Goal: Find specific page/section: Find specific page/section

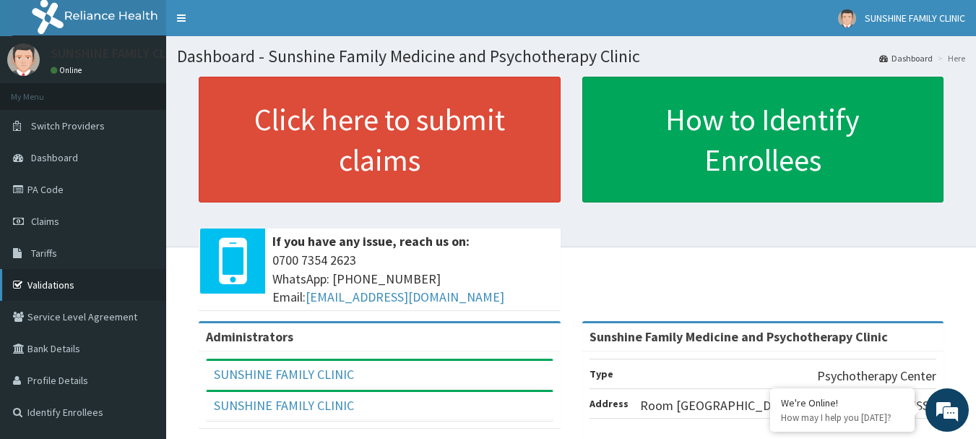
click at [51, 290] on link "Validations" at bounding box center [83, 285] width 166 height 32
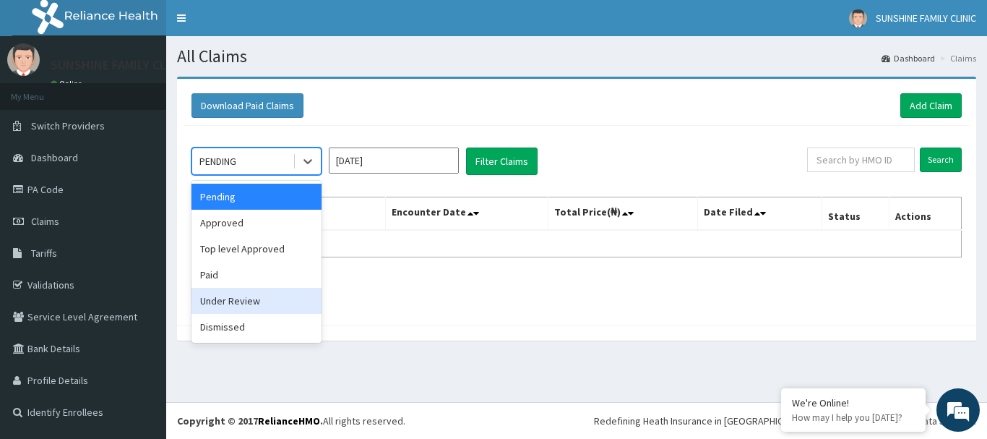
click at [218, 298] on div "Under Review" at bounding box center [256, 301] width 130 height 26
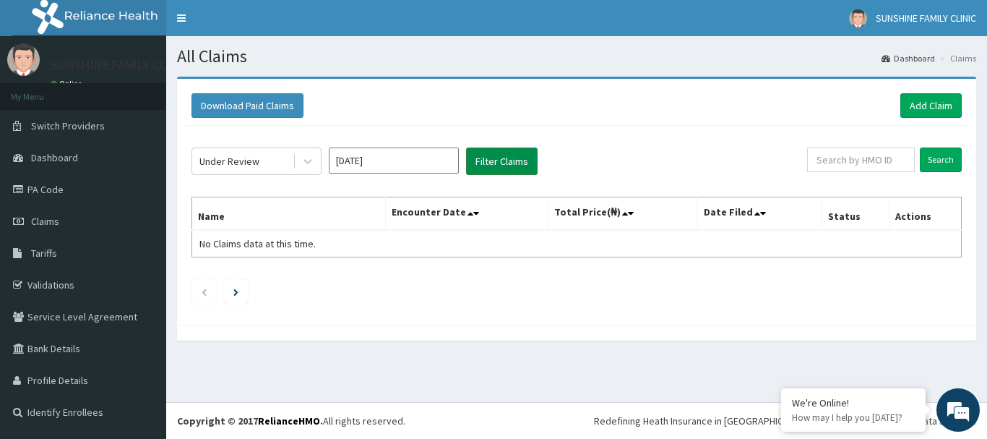
click at [496, 169] on button "Filter Claims" at bounding box center [502, 160] width 72 height 27
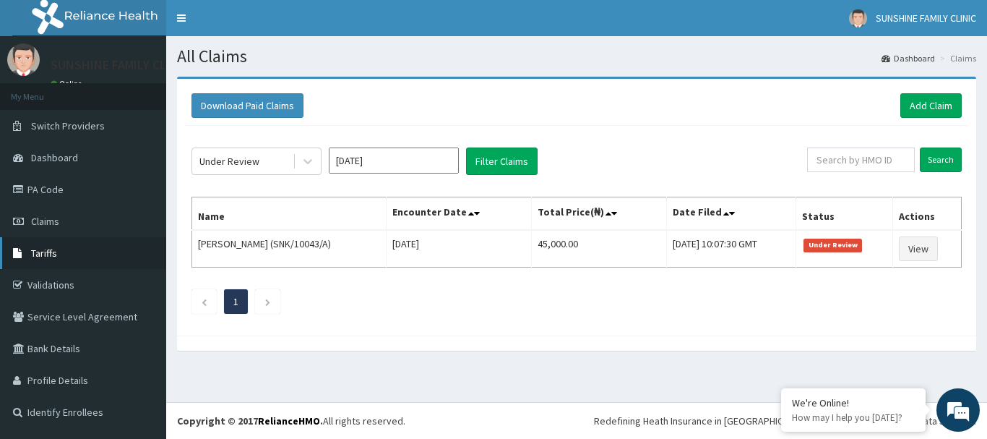
click at [38, 254] on span "Tariffs" at bounding box center [44, 252] width 26 height 13
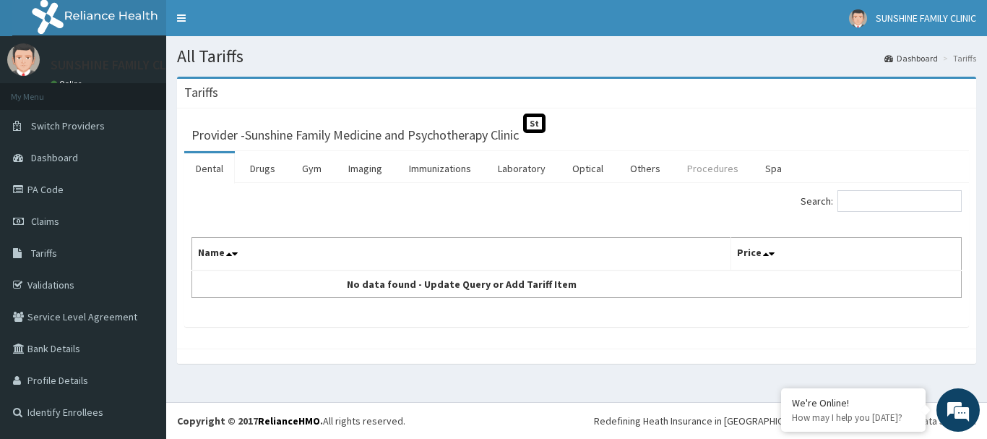
click at [703, 161] on link "Procedures" at bounding box center [713, 168] width 74 height 30
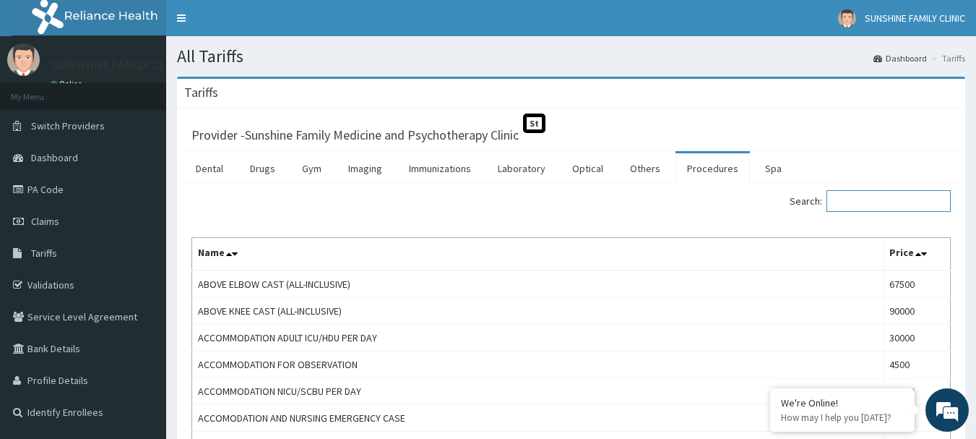
click at [862, 201] on input "Search:" at bounding box center [889, 201] width 124 height 22
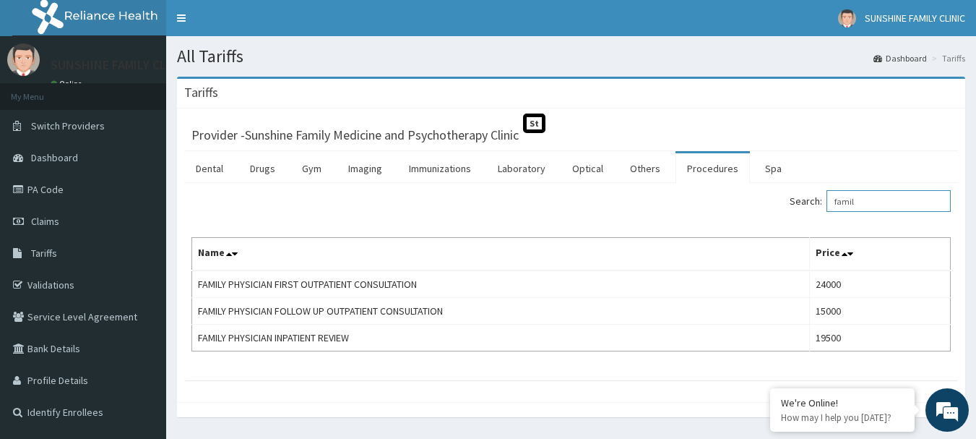
drag, startPoint x: 909, startPoint y: 198, endPoint x: 838, endPoint y: 205, distance: 71.8
click at [838, 205] on label "Search: famil" at bounding box center [870, 201] width 161 height 22
type input "psycho"
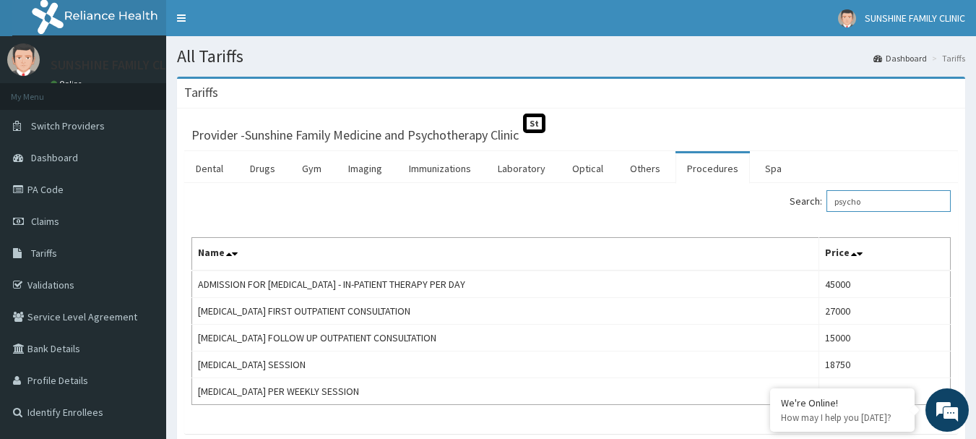
drag, startPoint x: 911, startPoint y: 202, endPoint x: 796, endPoint y: 220, distance: 116.4
click at [796, 220] on div "Search: psycho Name Price ADMISSION FOR PSYCHOTHERAPY - IN-PATIENT THERAPY PER …" at bounding box center [570, 297] width 759 height 215
